Goal: Navigation & Orientation: Find specific page/section

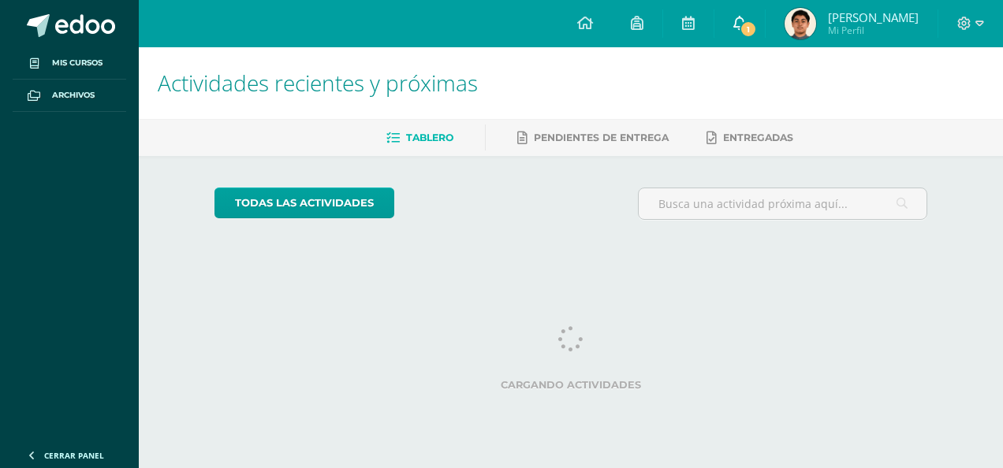
click at [757, 35] on span "1" at bounding box center [747, 28] width 17 height 17
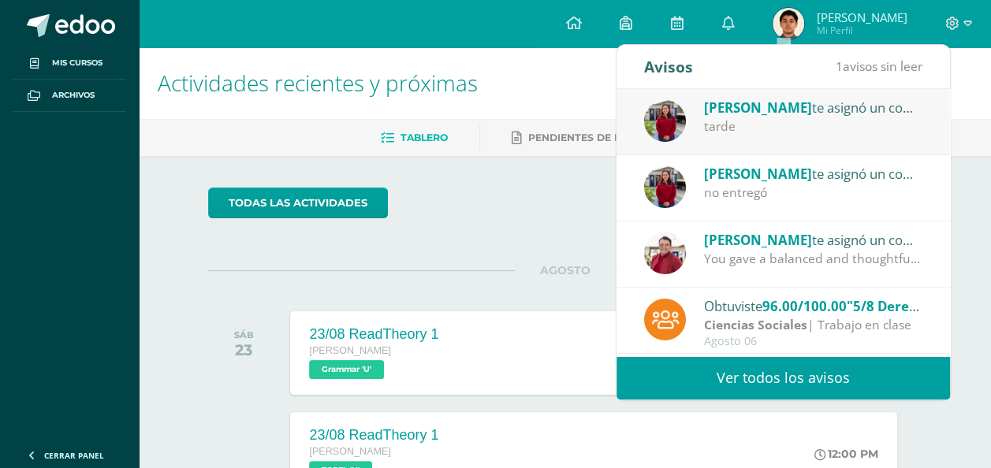
click at [747, 110] on span "[PERSON_NAME]" at bounding box center [758, 108] width 108 height 18
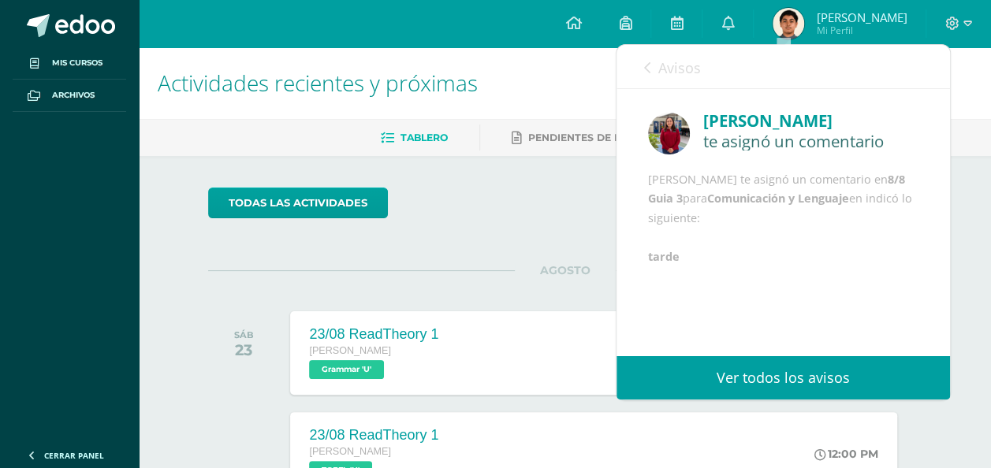
click at [674, 81] on link "Avisos" at bounding box center [672, 67] width 57 height 45
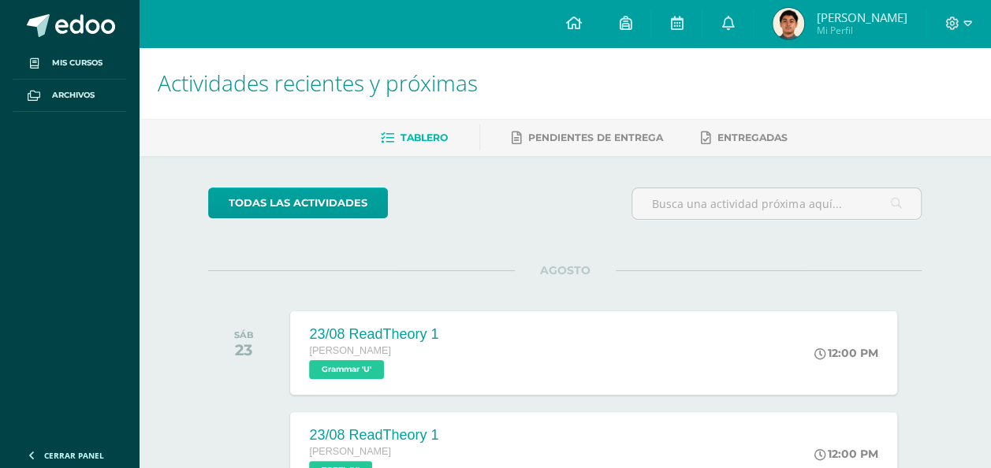
click at [753, 38] on link "0" at bounding box center [727, 23] width 50 height 47
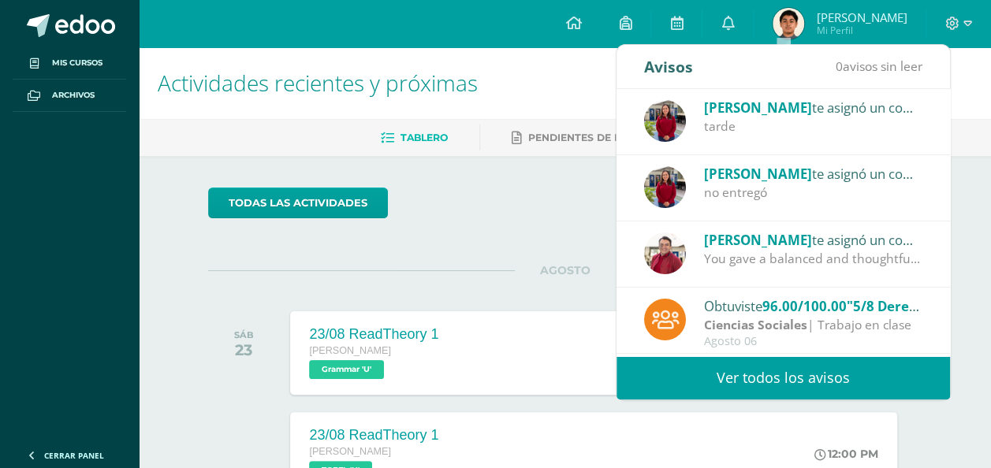
click at [780, 54] on div "Avisos 0 avisos sin leer Avisos" at bounding box center [783, 67] width 333 height 44
click at [582, 194] on div "todas las Actividades" at bounding box center [565, 210] width 726 height 45
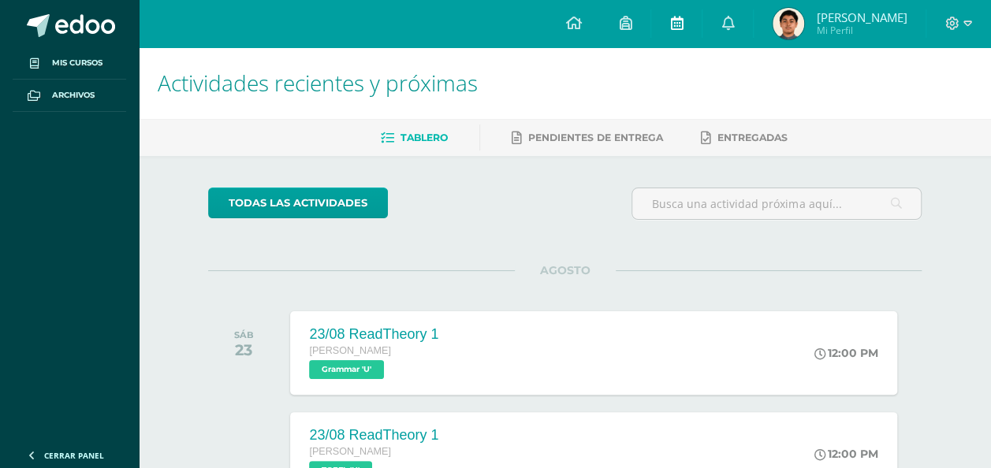
click at [702, 32] on link at bounding box center [676, 23] width 50 height 47
